Goal: Information Seeking & Learning: Learn about a topic

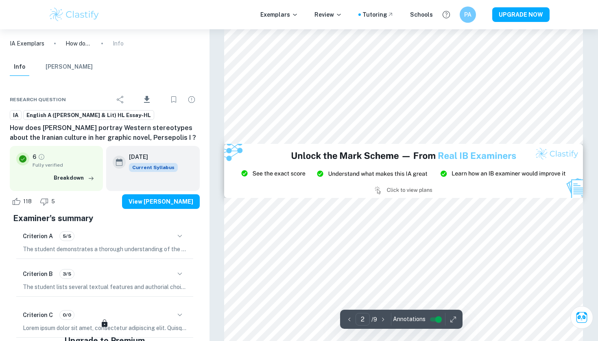
scroll to position [920, 0]
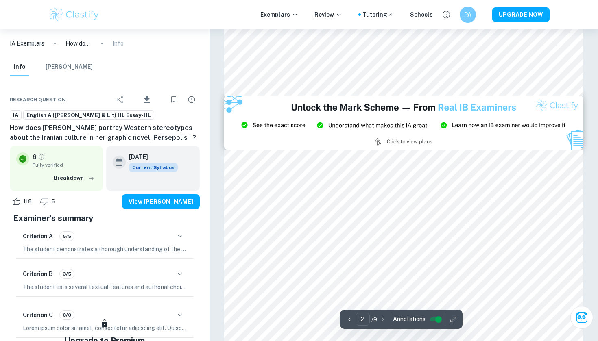
type input "3"
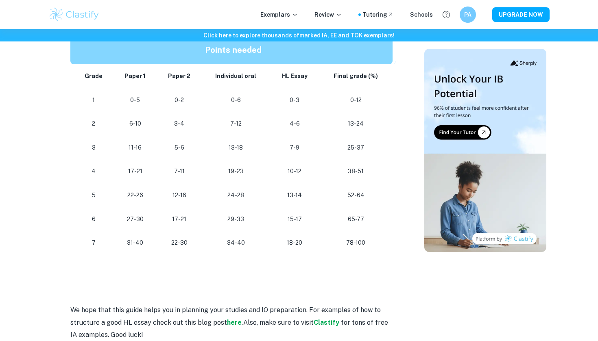
scroll to position [798, 0]
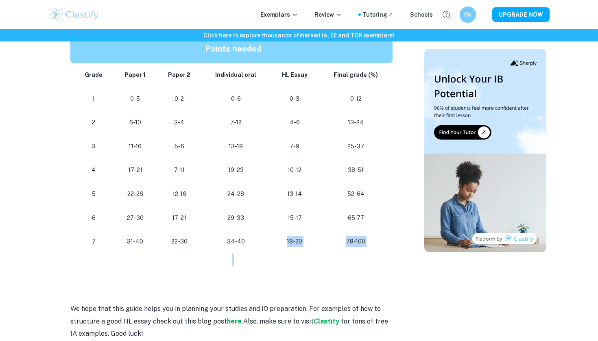
drag, startPoint x: 225, startPoint y: 244, endPoint x: 258, endPoint y: 252, distance: 34.4
click at [258, 254] on p at bounding box center [233, 260] width 326 height 12
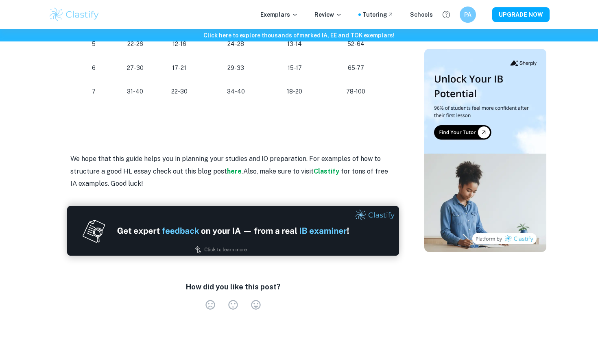
scroll to position [943, 0]
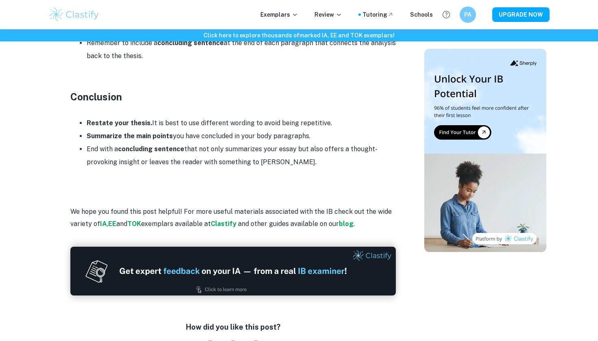
scroll to position [1187, 0]
